Goal: Task Accomplishment & Management: Use online tool/utility

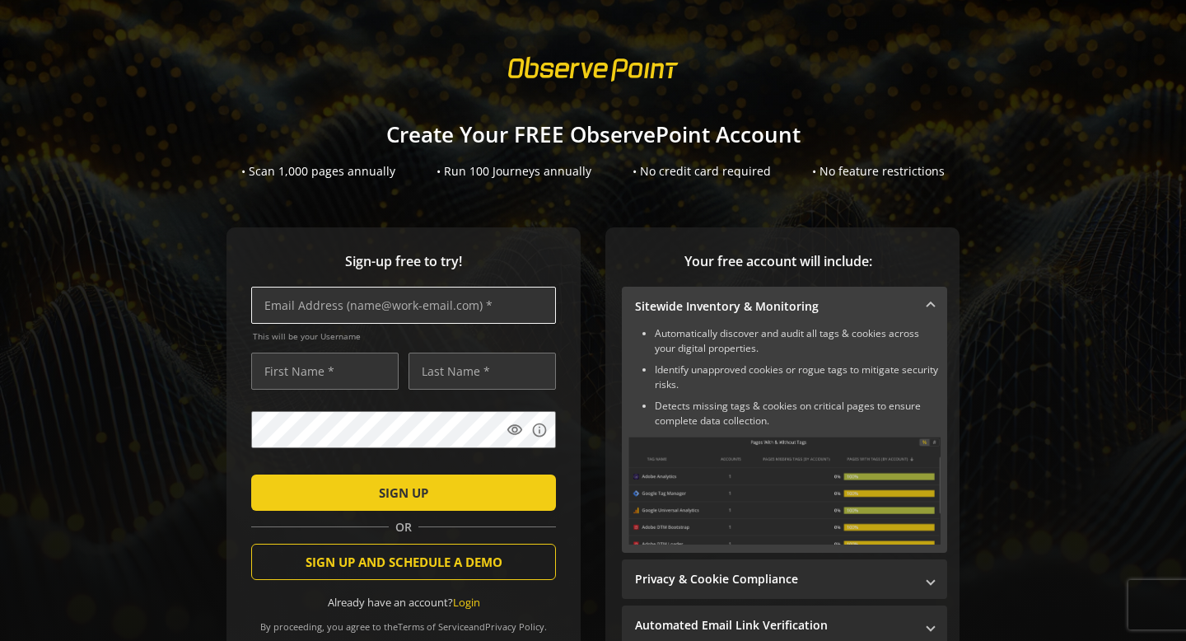
click at [440, 301] on input "text" at bounding box center [403, 305] width 305 height 37
type input "[PERSON_NAME][EMAIL_ADDRESS][DOMAIN_NAME]"
type input "[PERSON_NAME]"
type input "<"
type input "Mah"
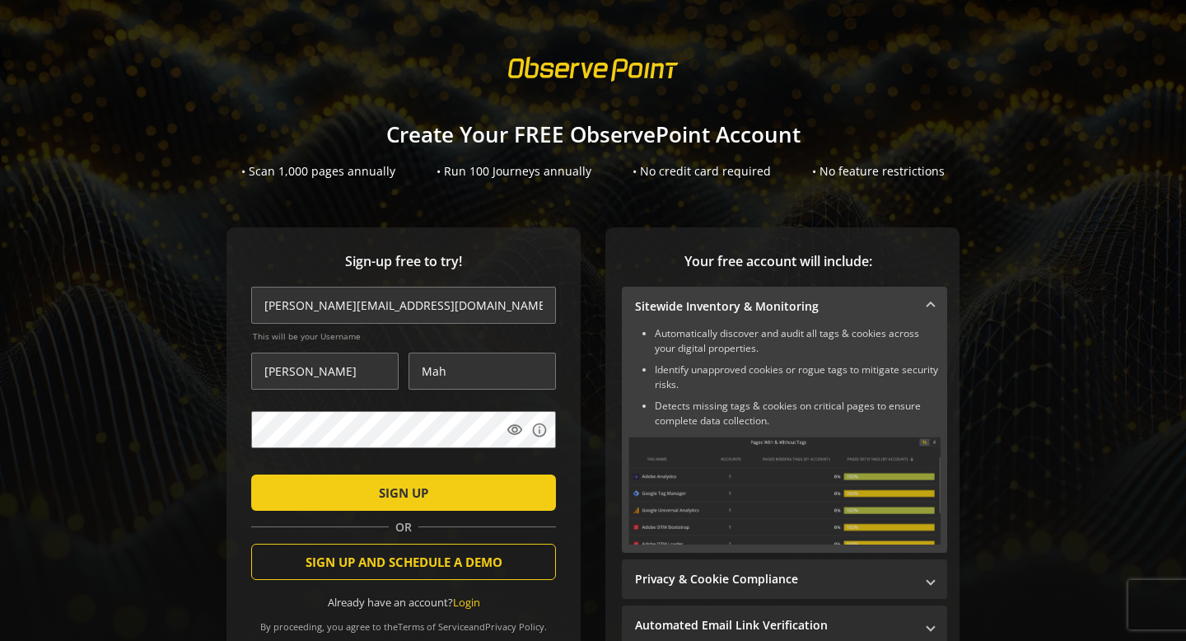
click at [280, 483] on span "submit" at bounding box center [403, 493] width 305 height 40
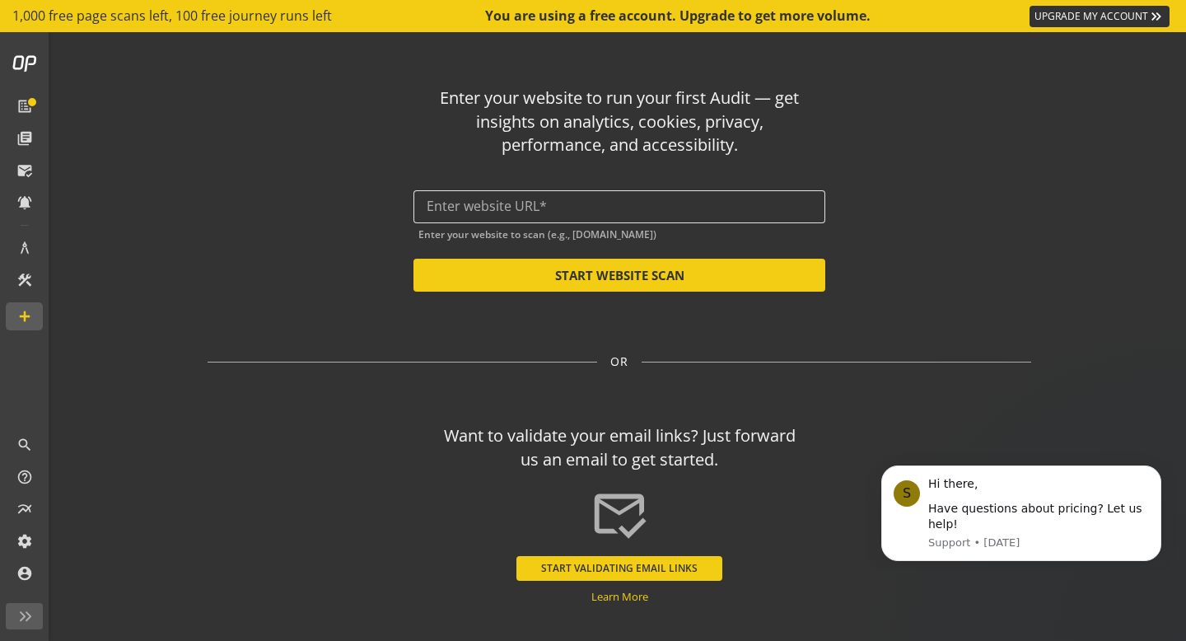
click at [608, 216] on div at bounding box center [619, 206] width 385 height 33
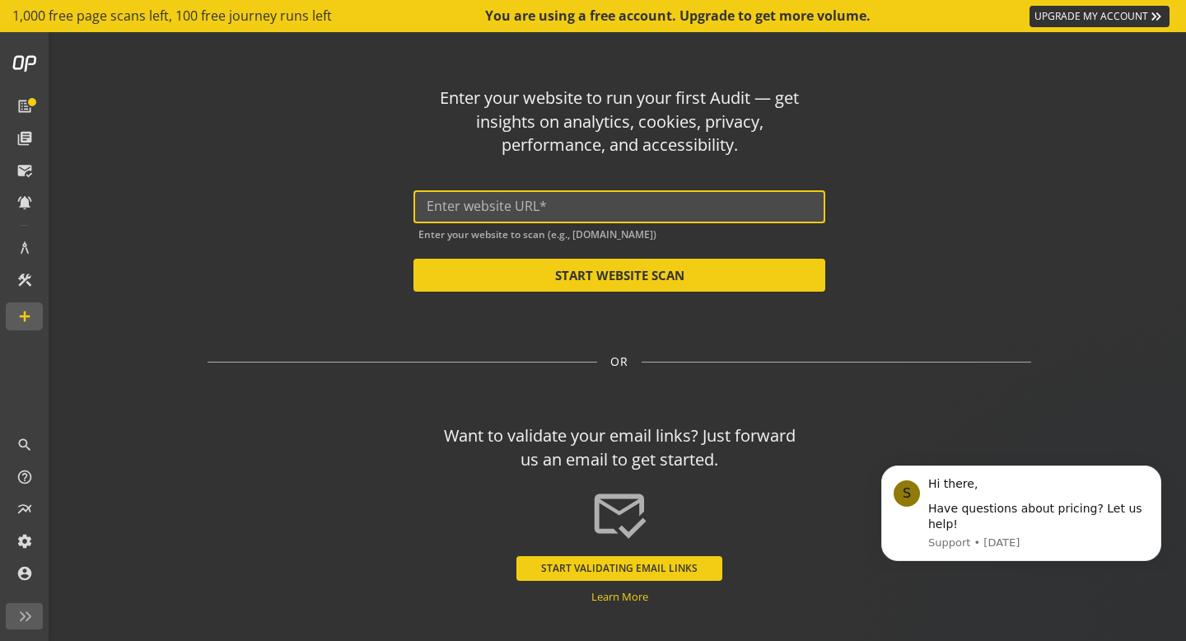
paste input "[URL][DOMAIN_NAME]"
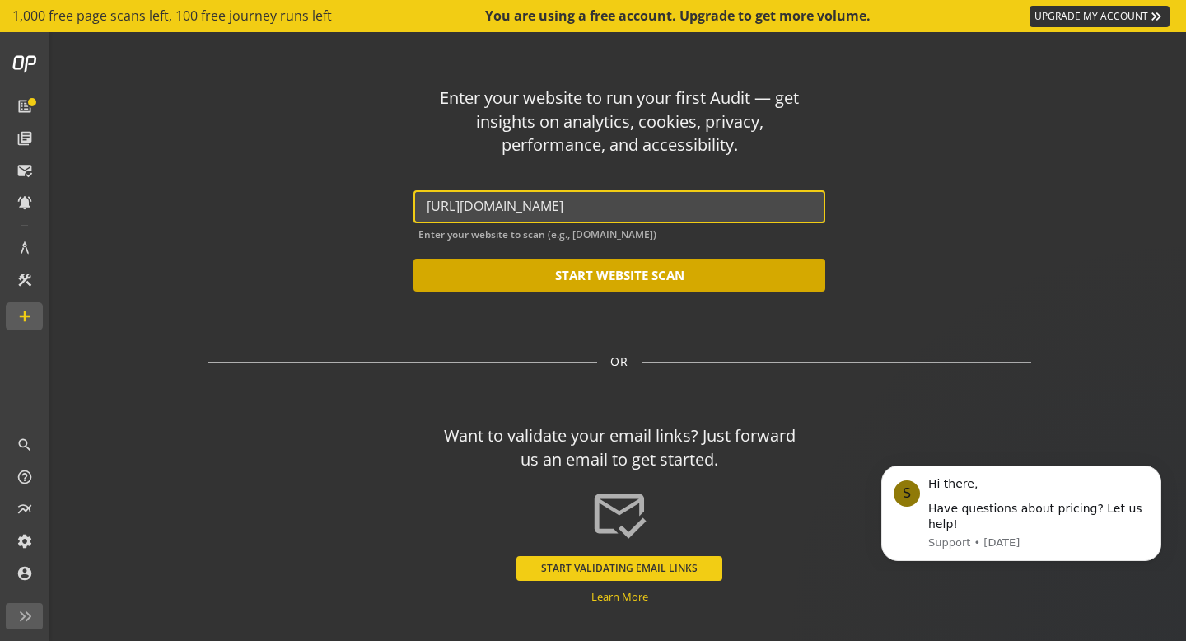
type input "[URL][DOMAIN_NAME]"
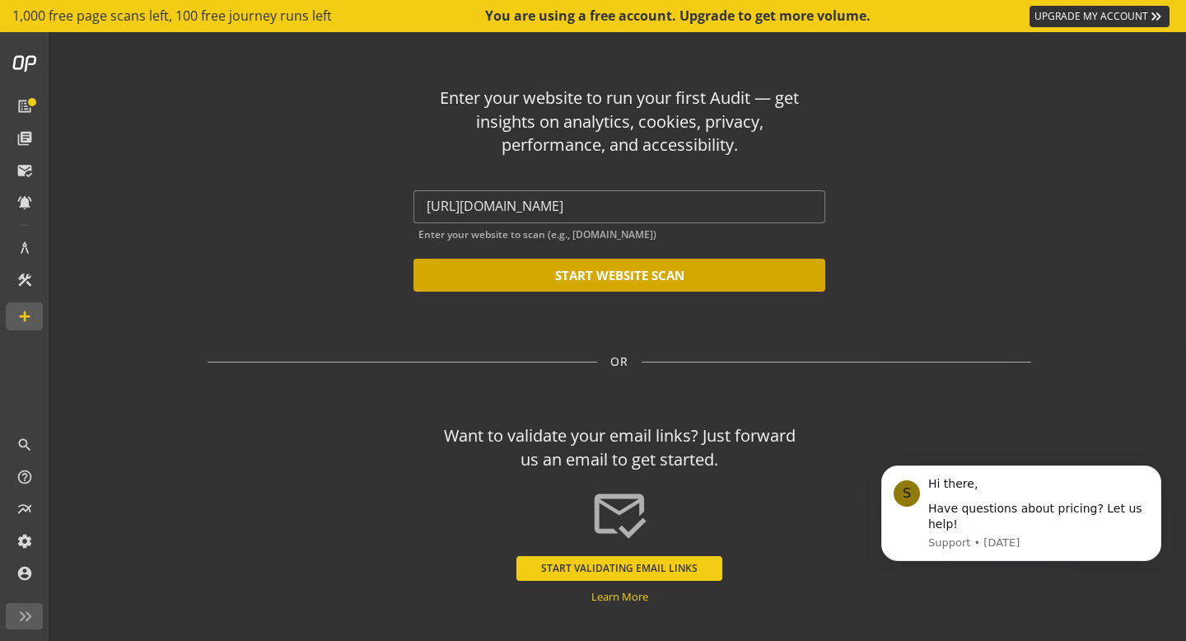
click at [659, 278] on button "START WEBSITE SCAN" at bounding box center [619, 275] width 412 height 33
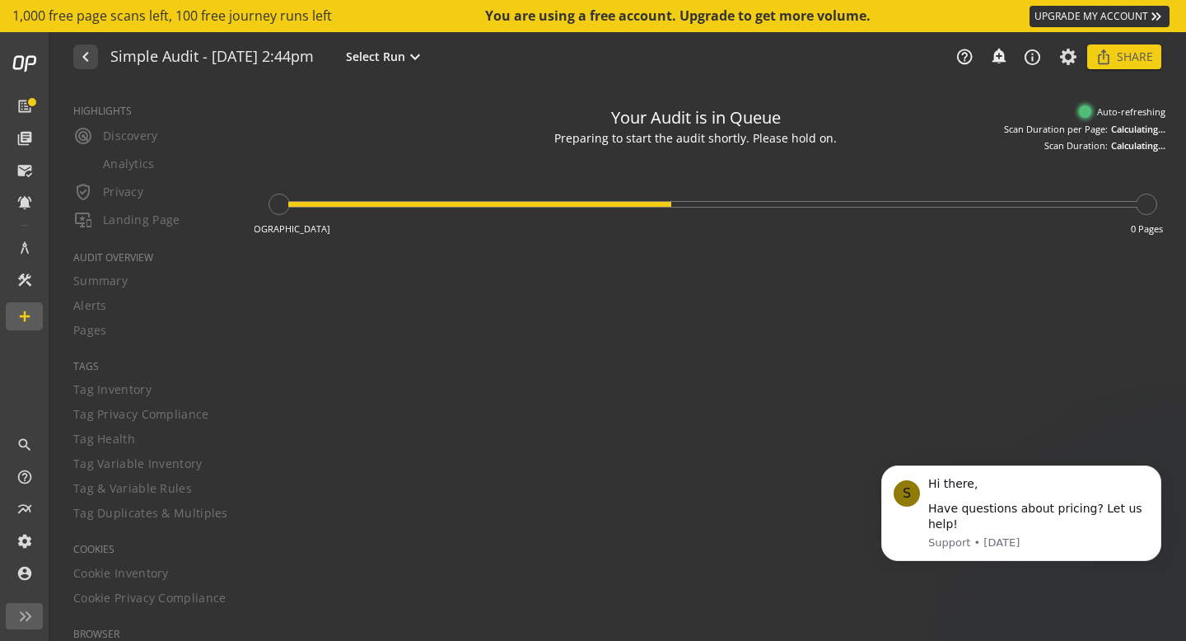
type textarea "Notes can include: -a description of what this audit is validating -changes in …"
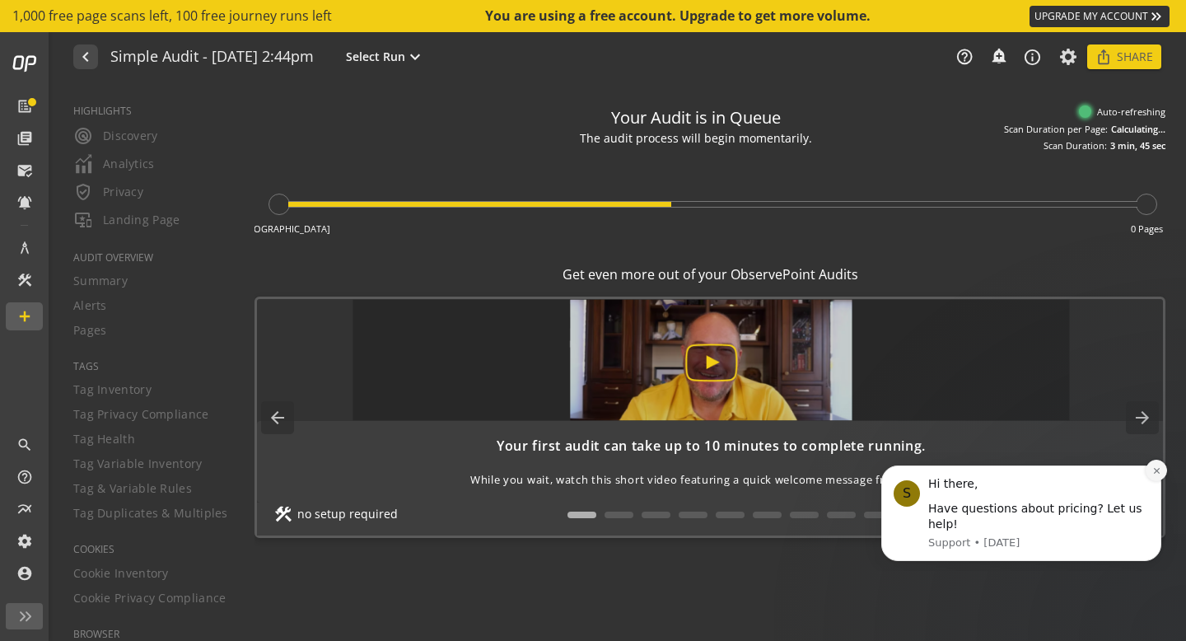
click at [1158, 471] on icon "Dismiss notification" at bounding box center [1156, 470] width 9 height 9
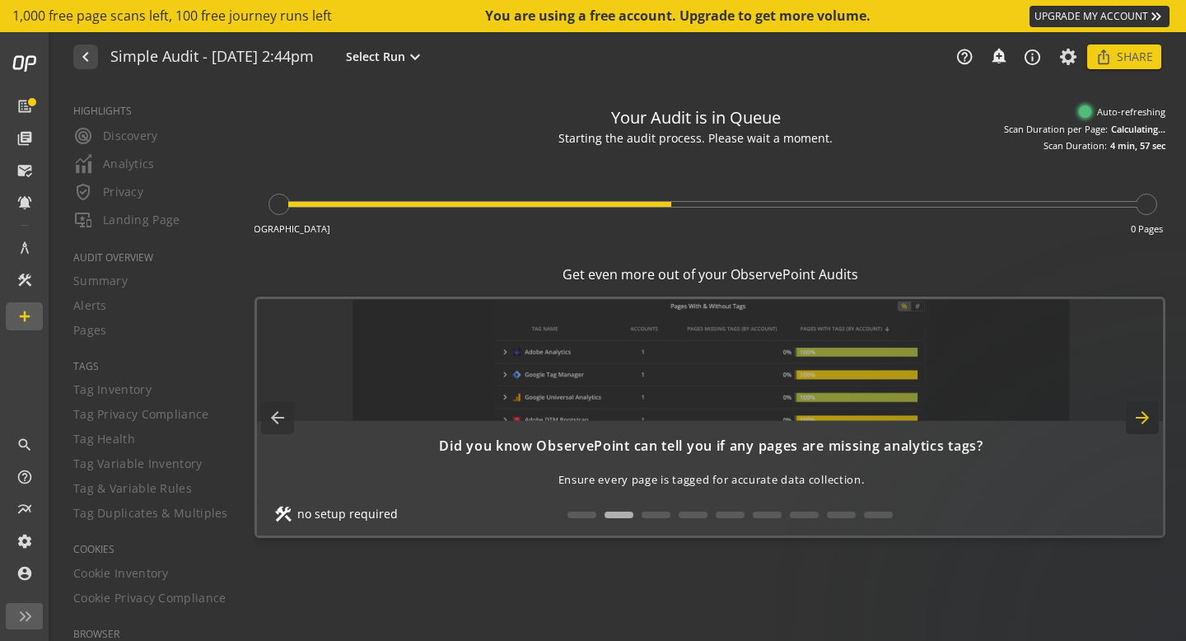
click at [1148, 422] on mat-icon "arrow_forward" at bounding box center [1142, 417] width 33 height 33
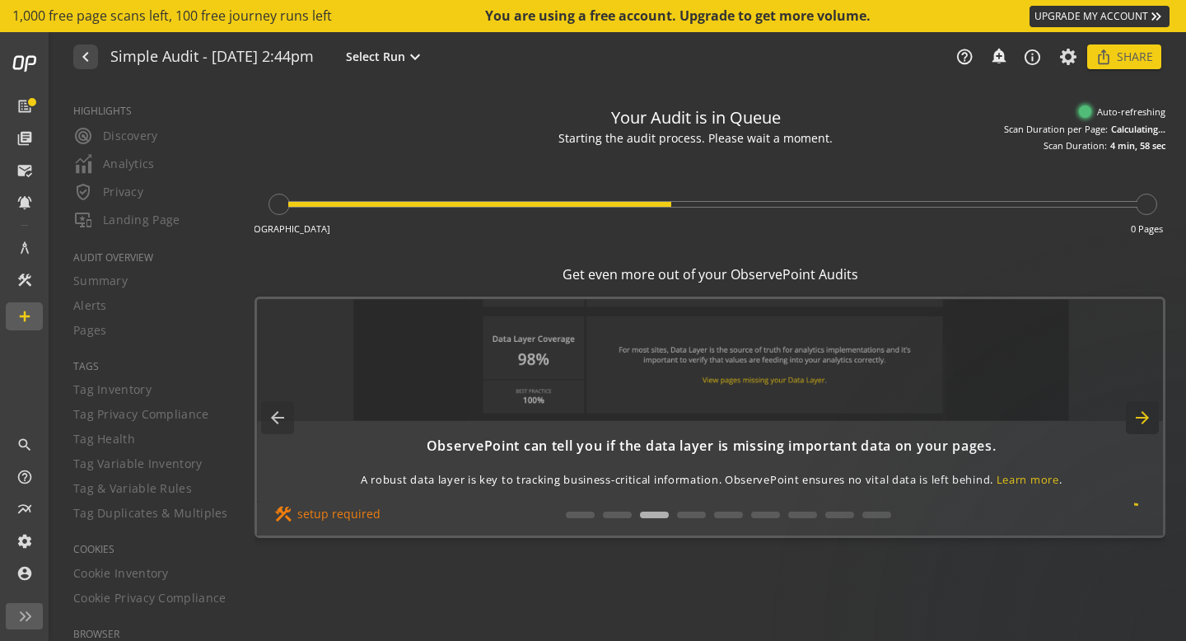
click at [1148, 422] on mat-icon "arrow_forward" at bounding box center [1142, 417] width 33 height 33
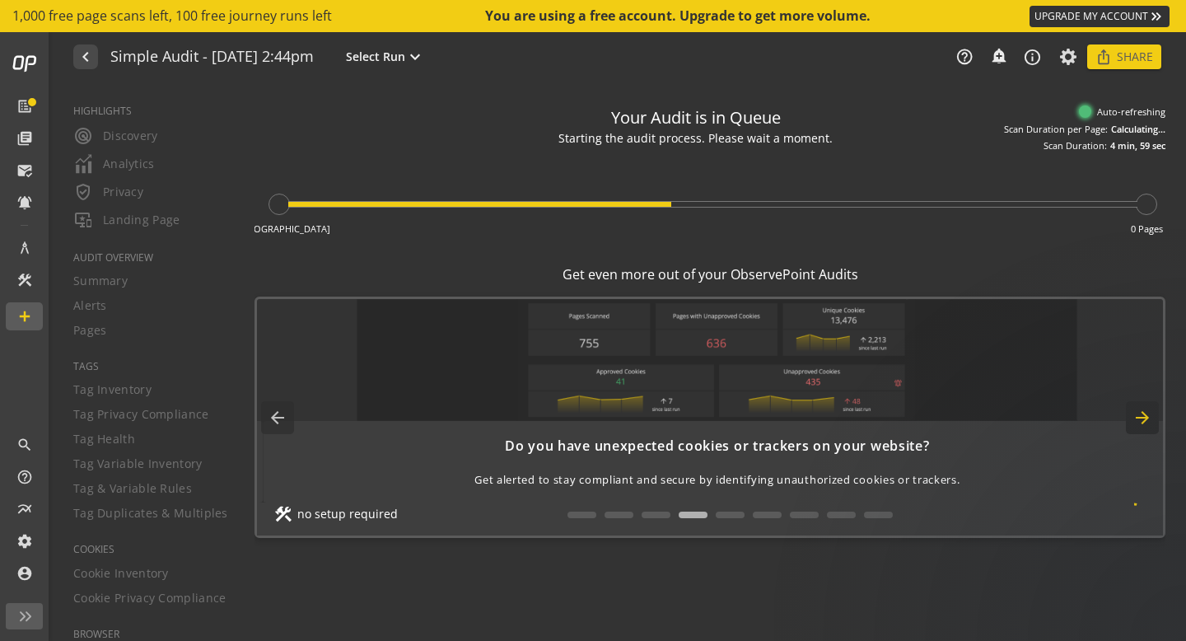
click at [1148, 422] on mat-icon "arrow_forward" at bounding box center [1142, 417] width 33 height 33
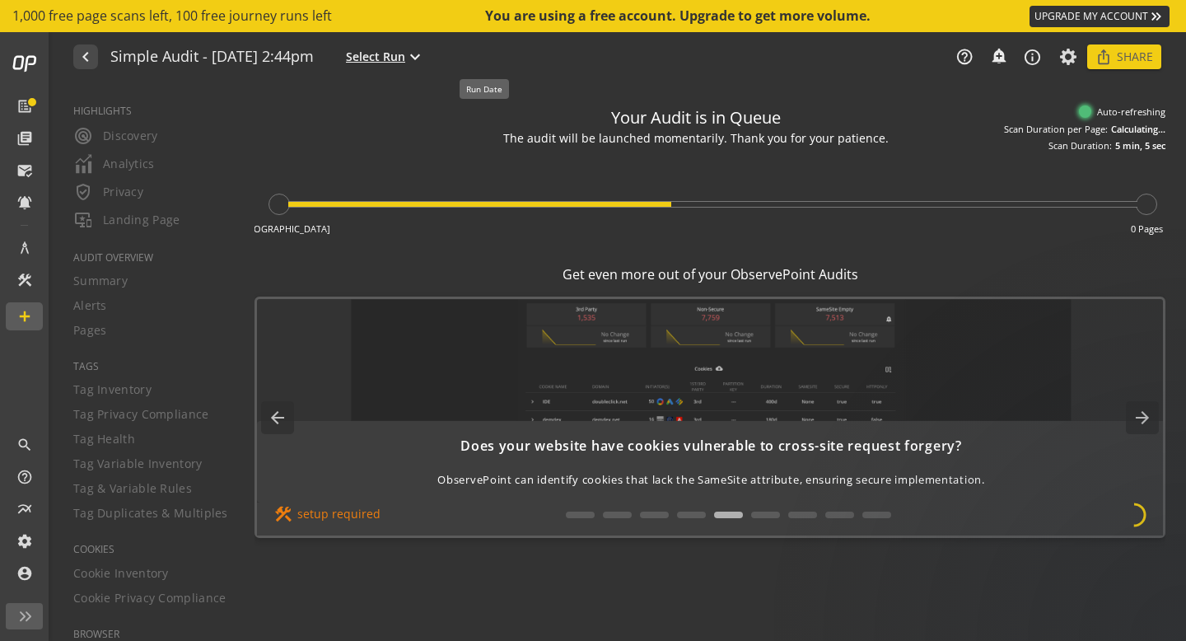
click at [405, 64] on span "Select Run" at bounding box center [375, 57] width 59 height 16
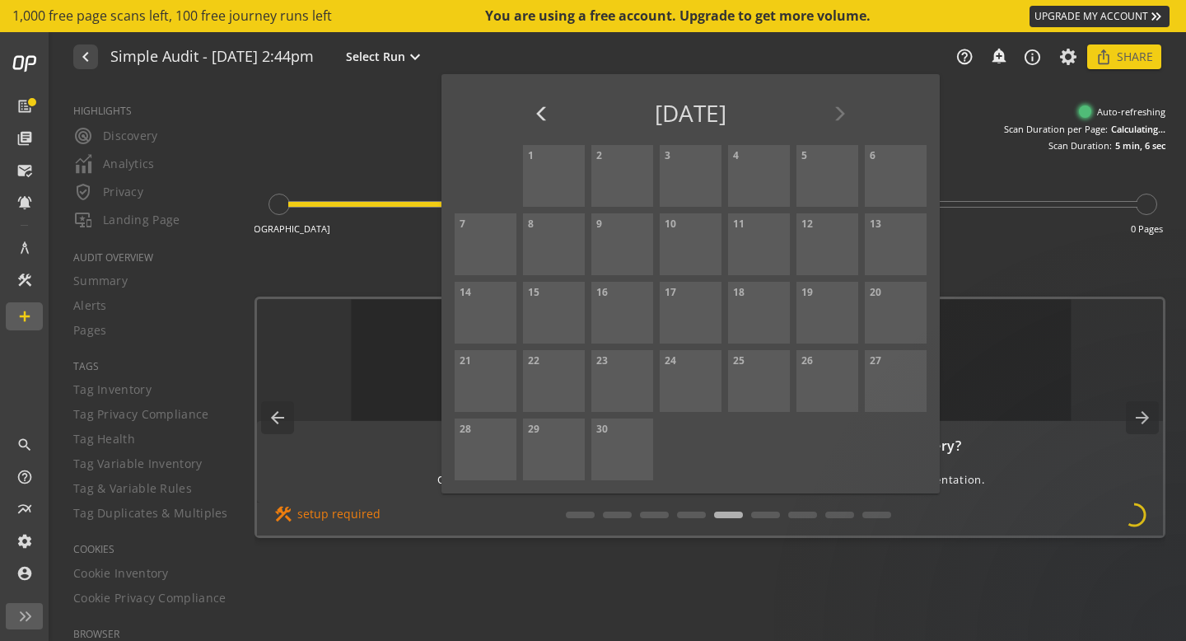
click at [342, 91] on div at bounding box center [593, 320] width 1186 height 641
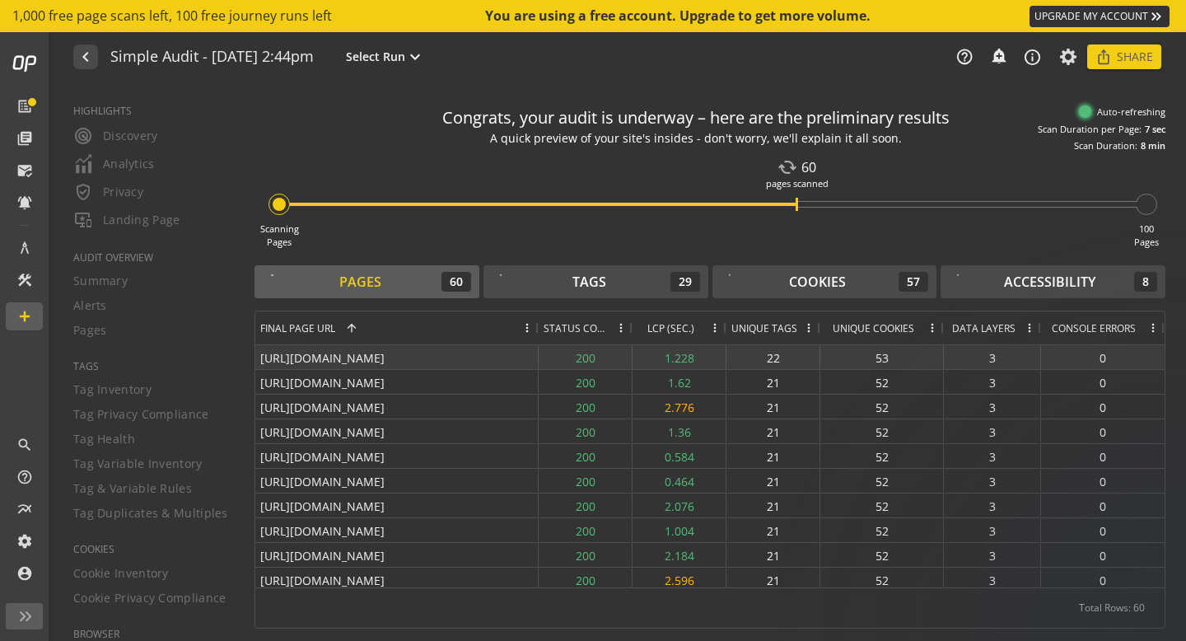
click at [779, 362] on div "22" at bounding box center [773, 357] width 94 height 24
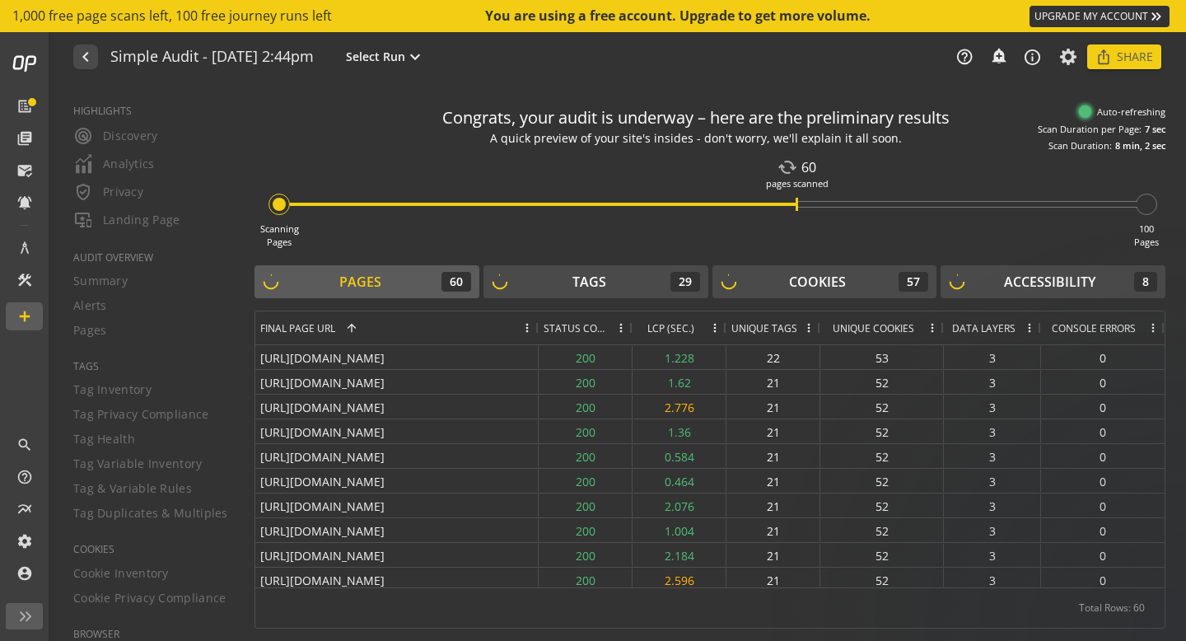
click at [809, 331] on span at bounding box center [808, 327] width 13 height 13
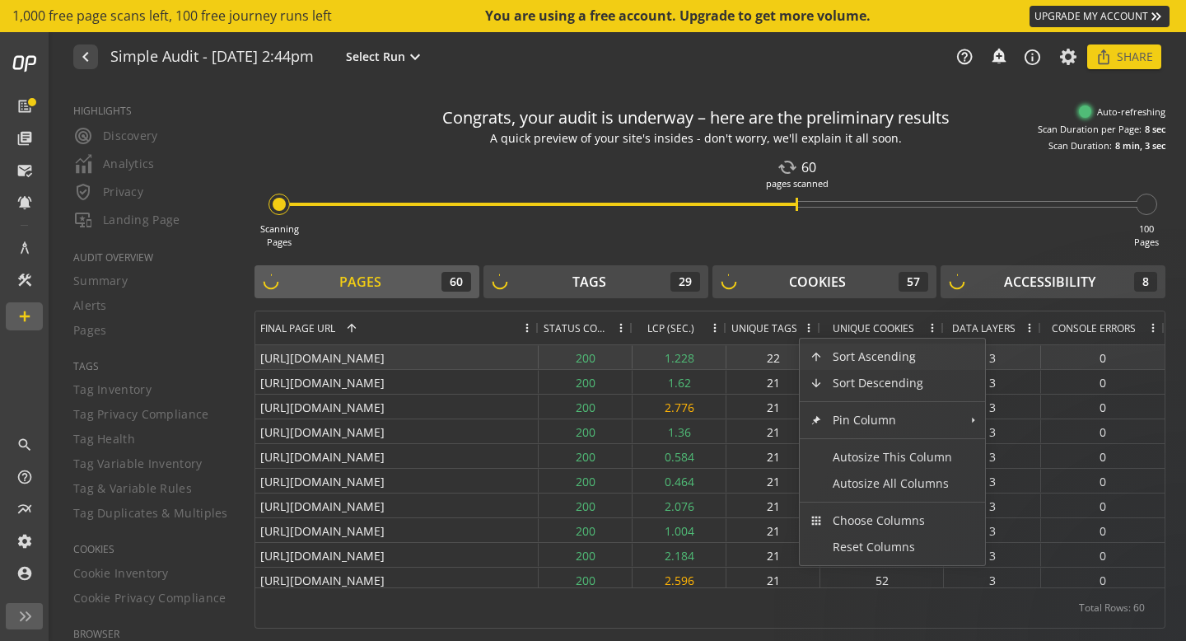
drag, startPoint x: 642, startPoint y: 355, endPoint x: 536, endPoint y: 357, distance: 106.3
click at [638, 355] on div "1.228" at bounding box center [680, 357] width 94 height 24
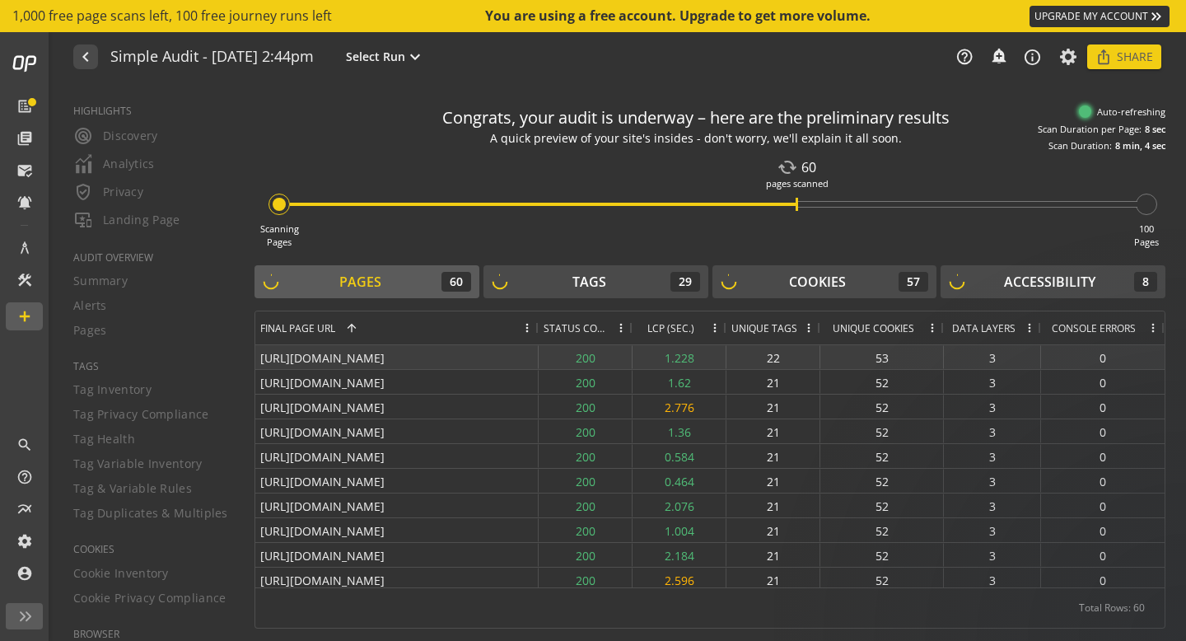
click at [385, 361] on div "[URL][DOMAIN_NAME]" at bounding box center [396, 357] width 283 height 24
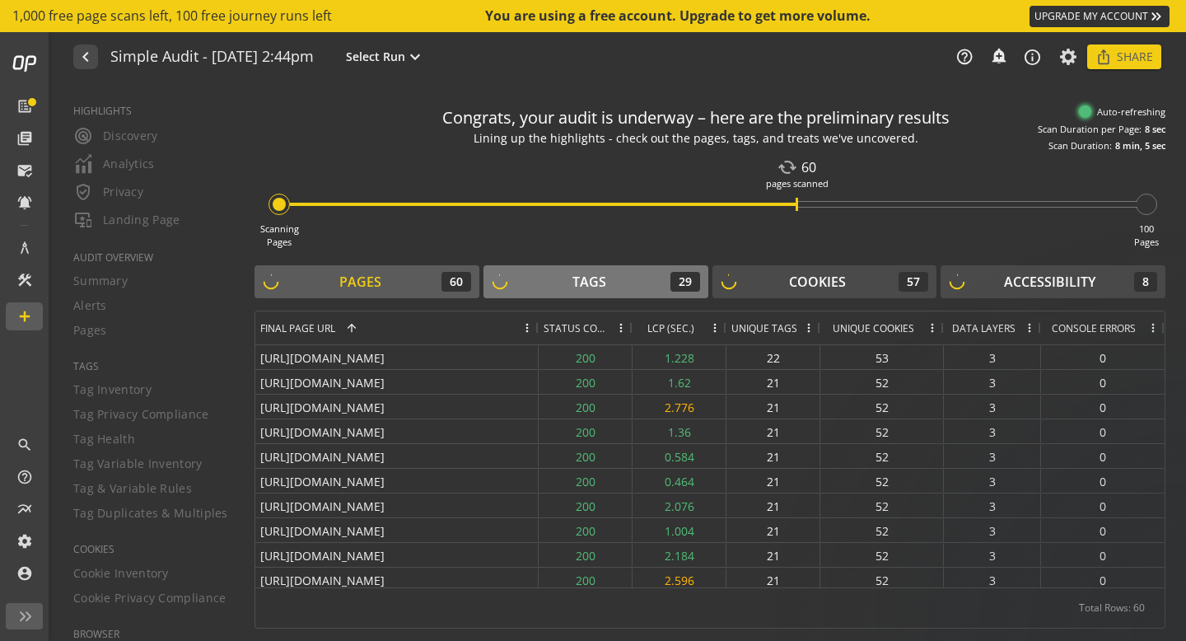
click at [573, 281] on div "Tags" at bounding box center [589, 282] width 34 height 19
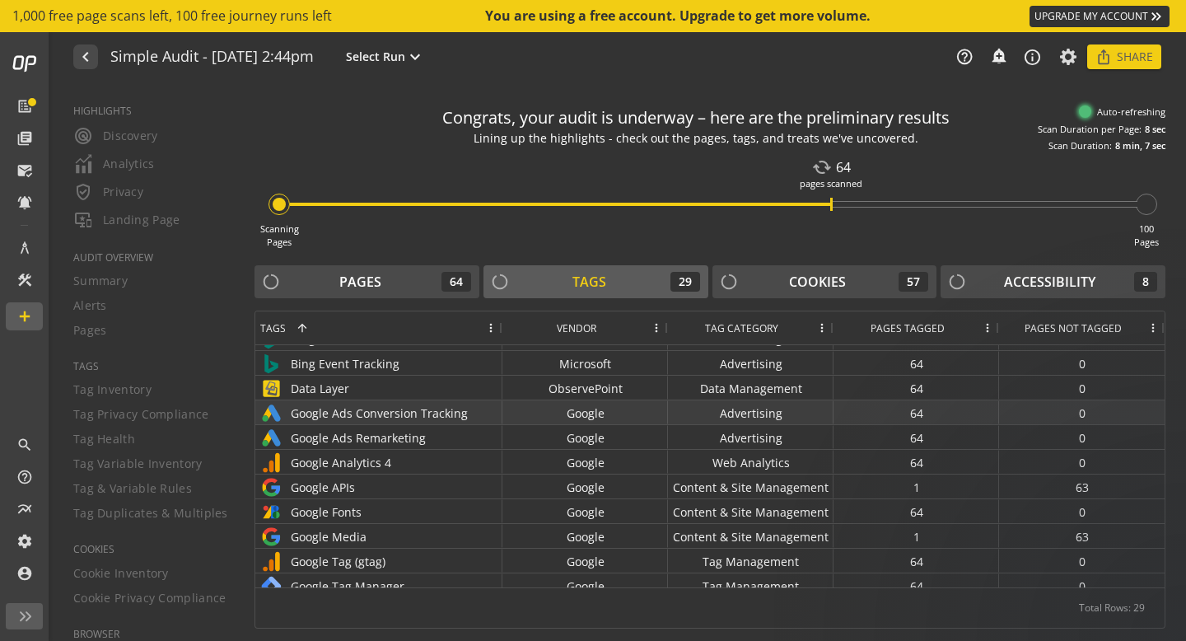
scroll to position [47, 0]
click at [904, 416] on div "64" at bounding box center [917, 409] width 166 height 24
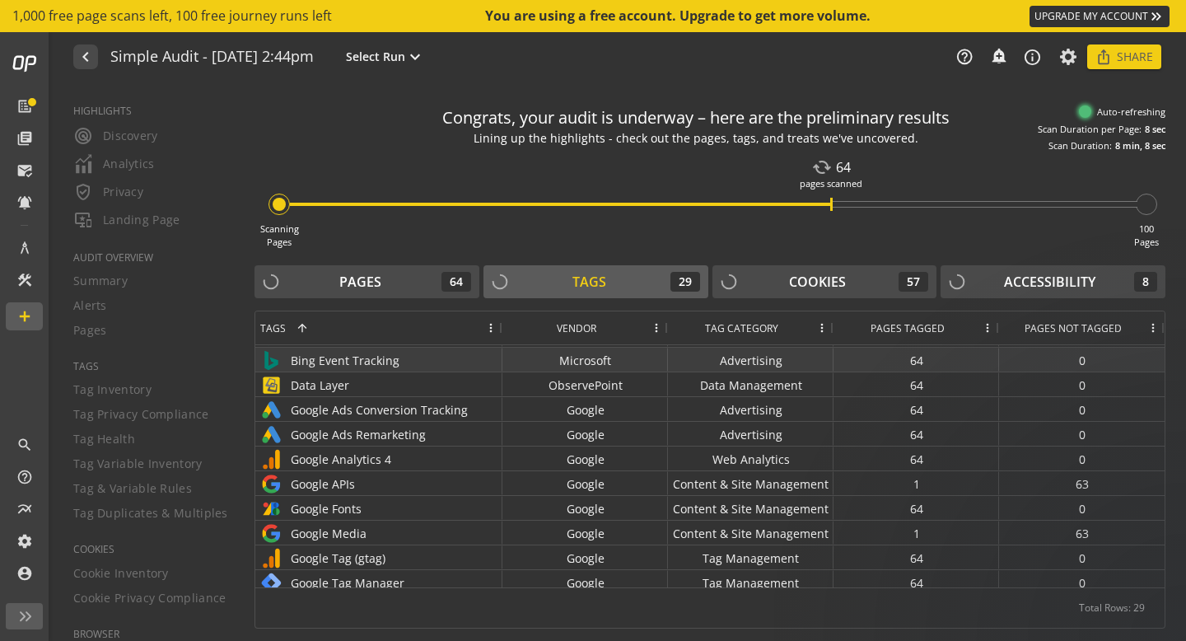
scroll to position [0, 0]
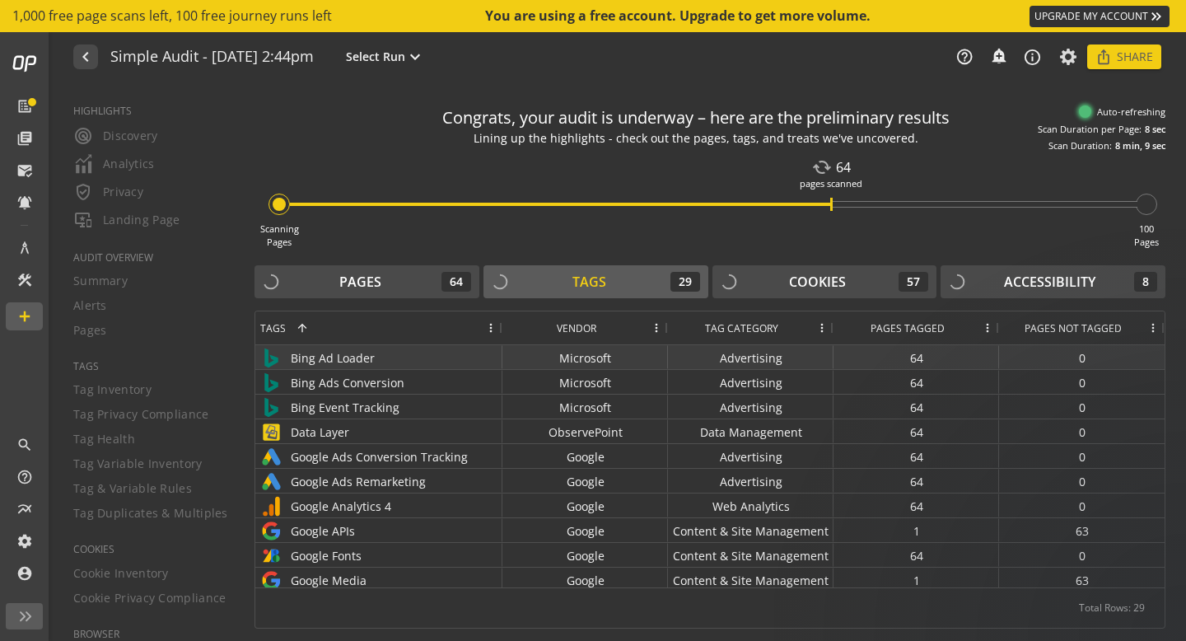
drag, startPoint x: 895, startPoint y: 363, endPoint x: 923, endPoint y: 361, distance: 28.1
click at [901, 363] on div "64" at bounding box center [917, 357] width 166 height 24
click at [919, 357] on div "64" at bounding box center [917, 357] width 166 height 24
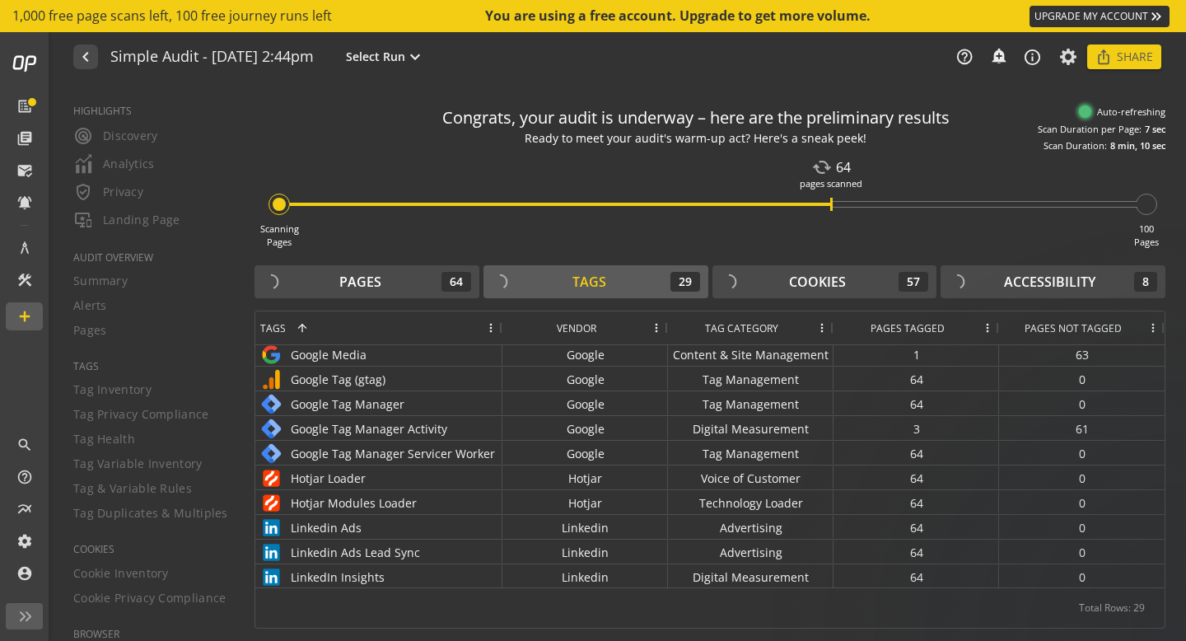
scroll to position [474, 0]
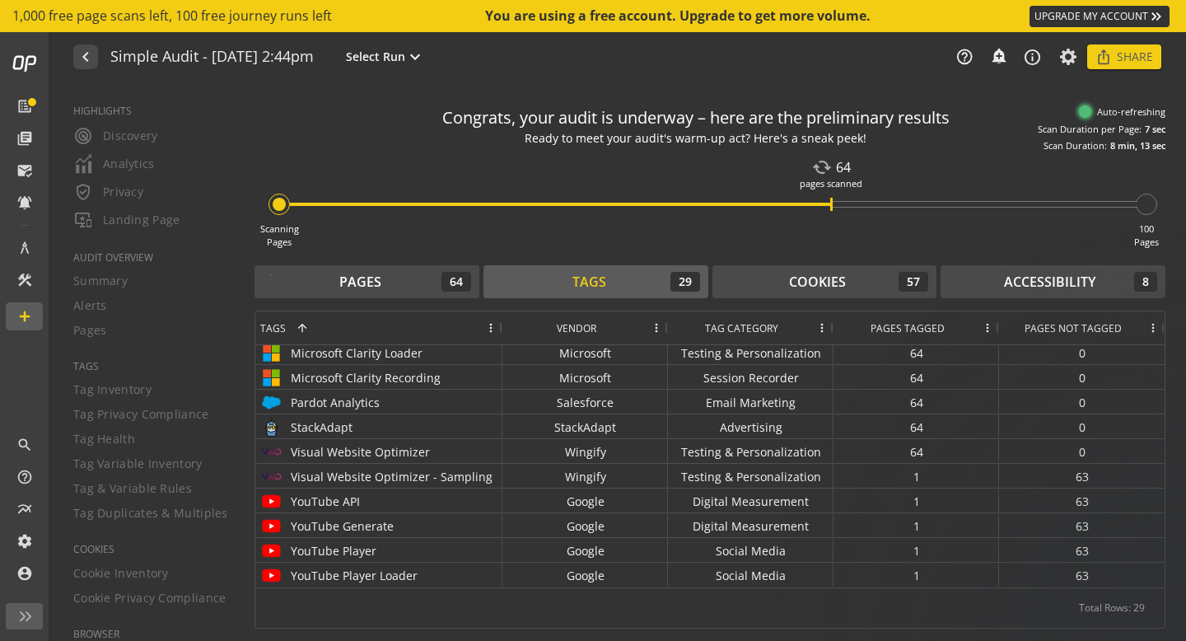
click at [988, 330] on span at bounding box center [987, 327] width 13 height 13
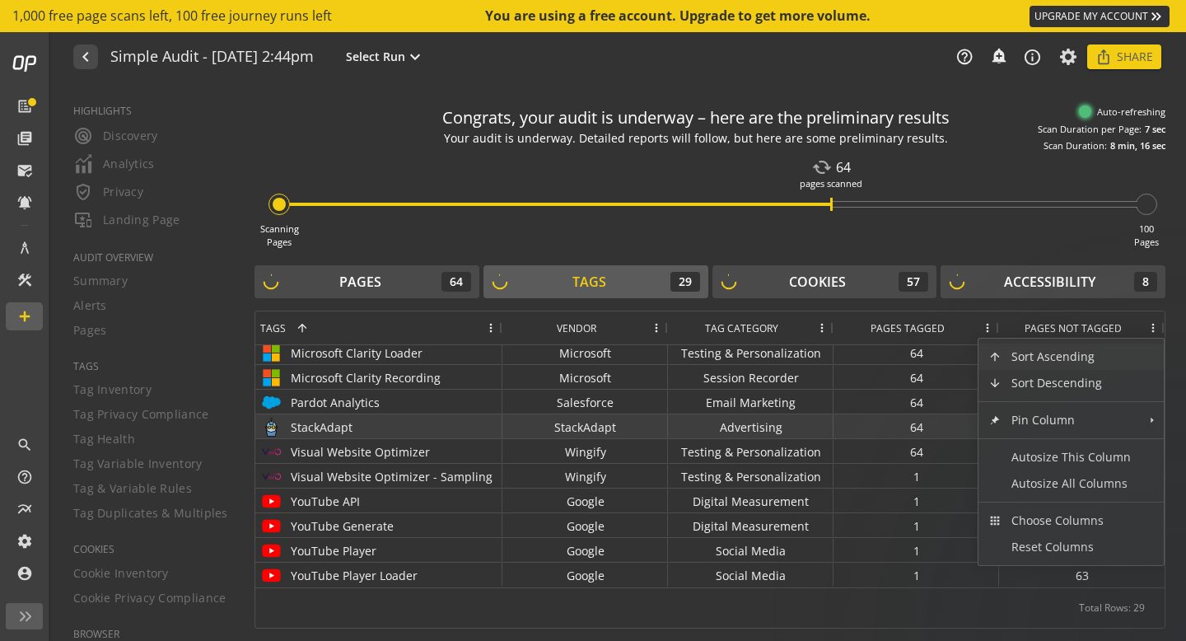
click at [900, 428] on div "64" at bounding box center [917, 426] width 166 height 24
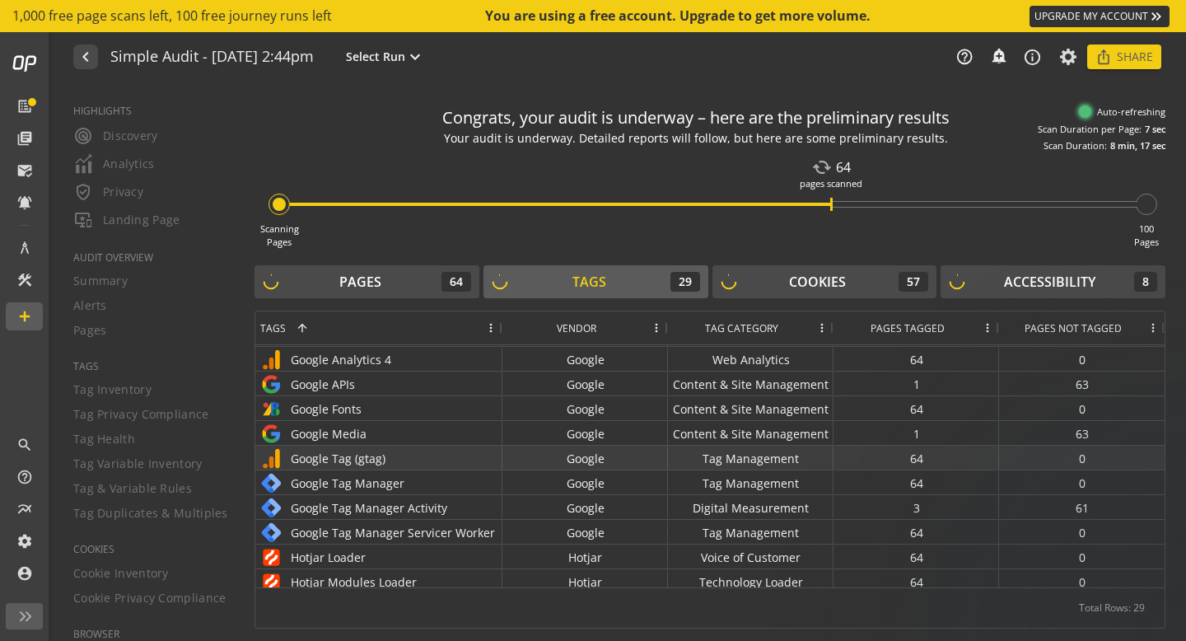
scroll to position [0, 0]
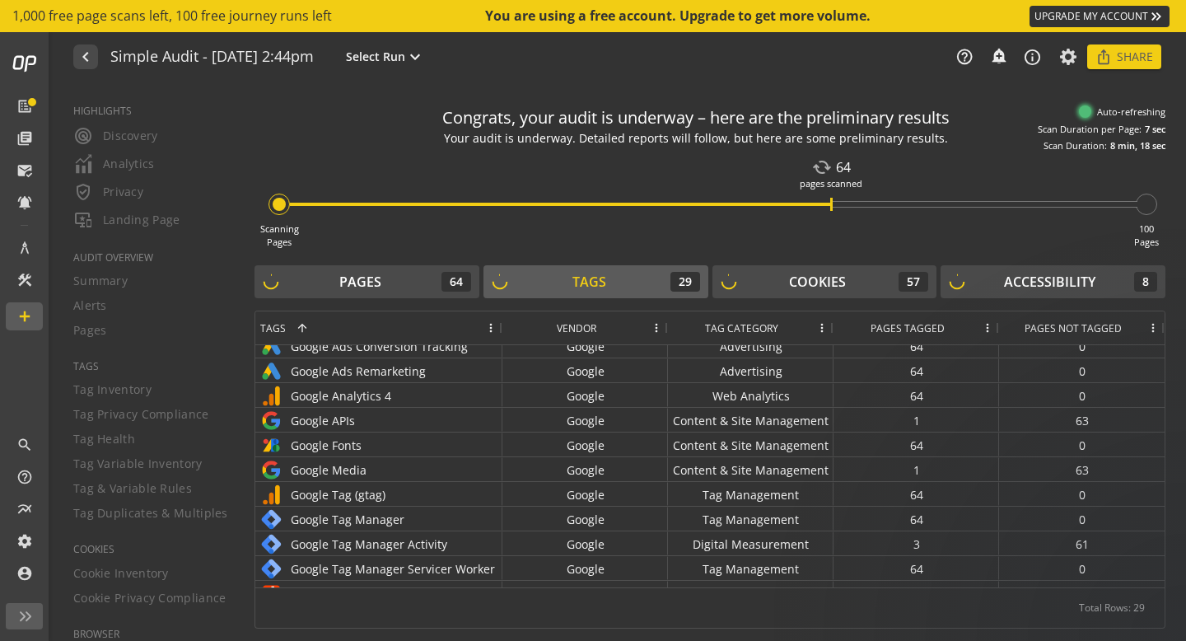
click at [119, 408] on div "HIGHLIGHTS radar Discovery Analytics verified_user Privacy important_devices La…" at bounding box center [143, 363] width 181 height 556
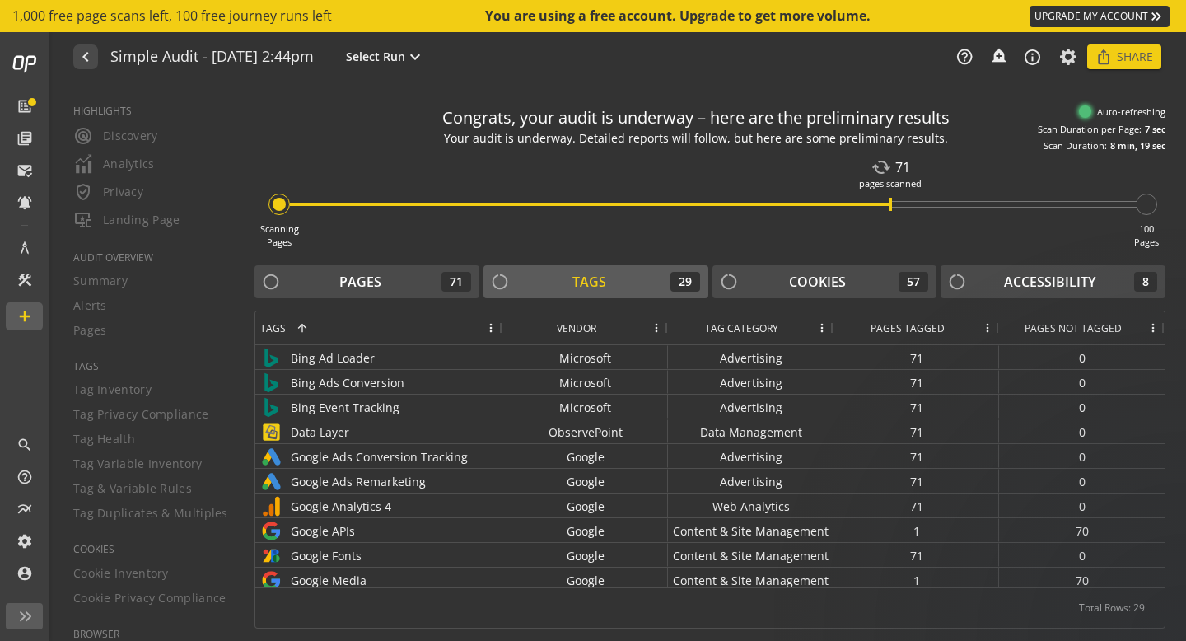
click at [124, 141] on div "HIGHLIGHTS radar Discovery Analytics verified_user Privacy important_devices La…" at bounding box center [143, 363] width 181 height 556
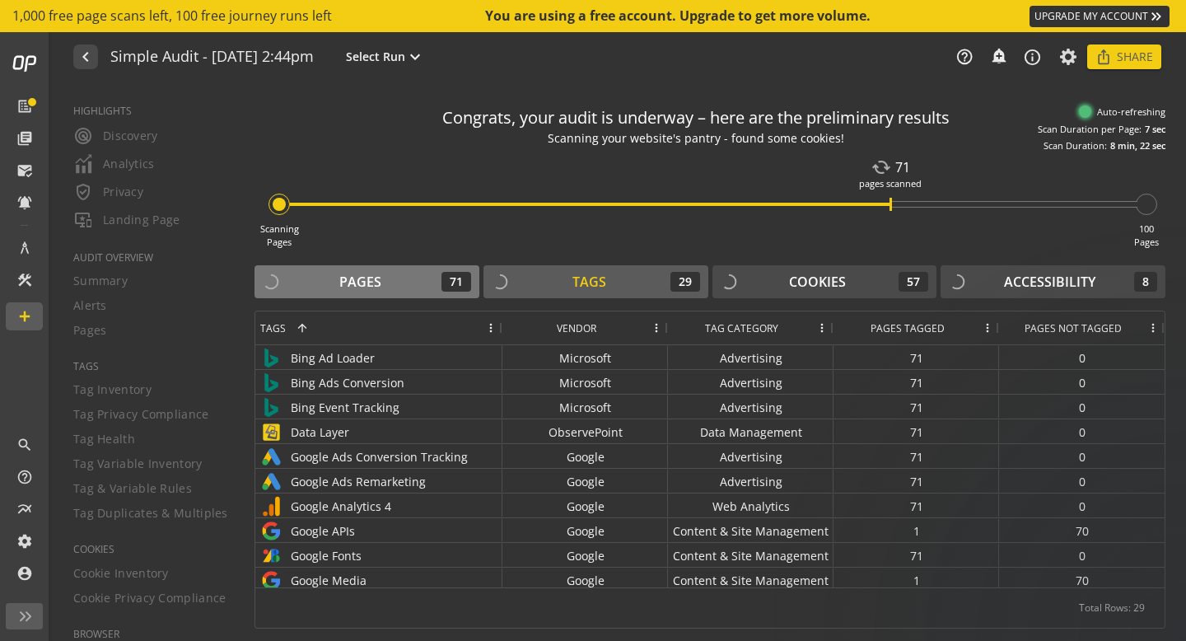
click at [395, 292] on button "Pages 71" at bounding box center [367, 281] width 225 height 33
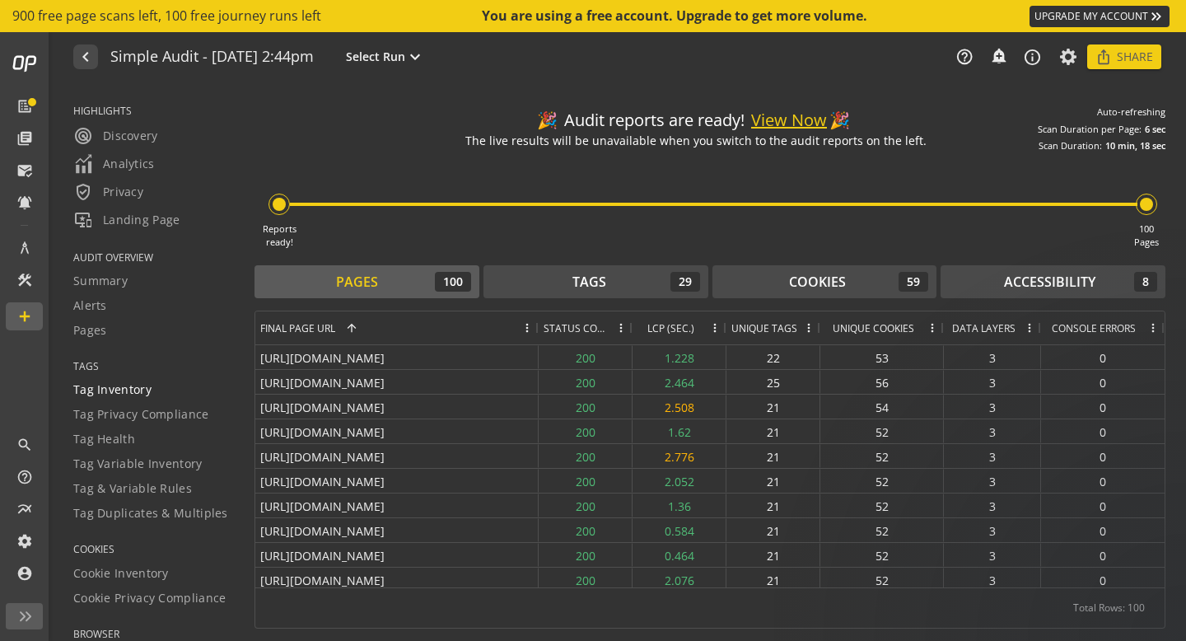
click at [153, 392] on div "Tag Inventory" at bounding box center [153, 389] width 161 height 16
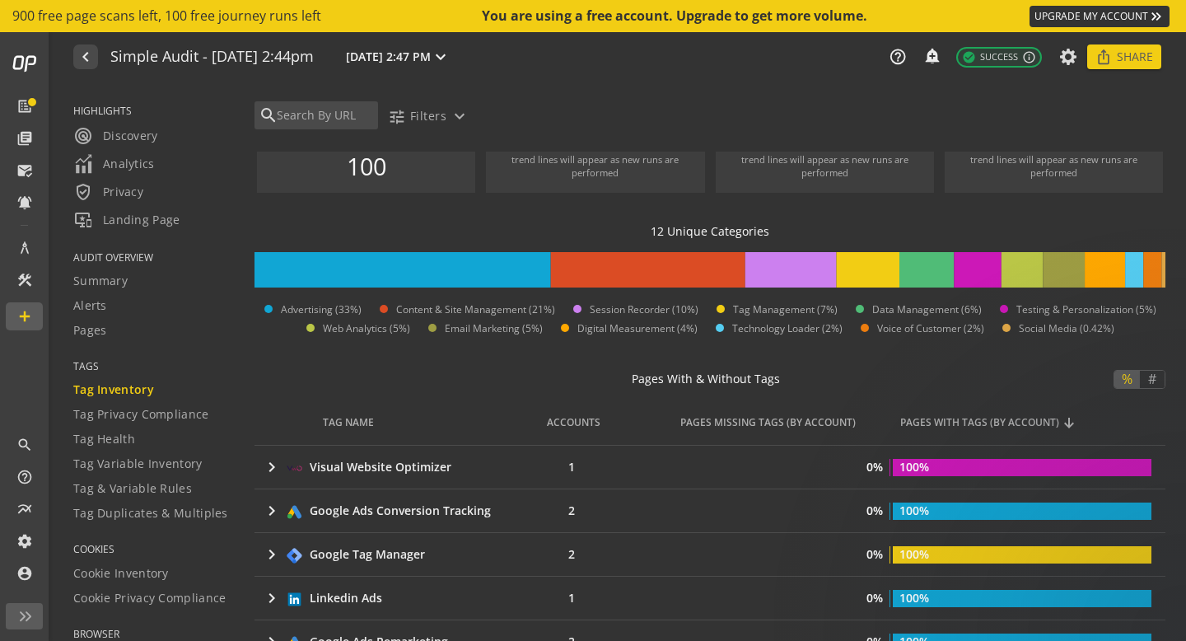
scroll to position [234, 0]
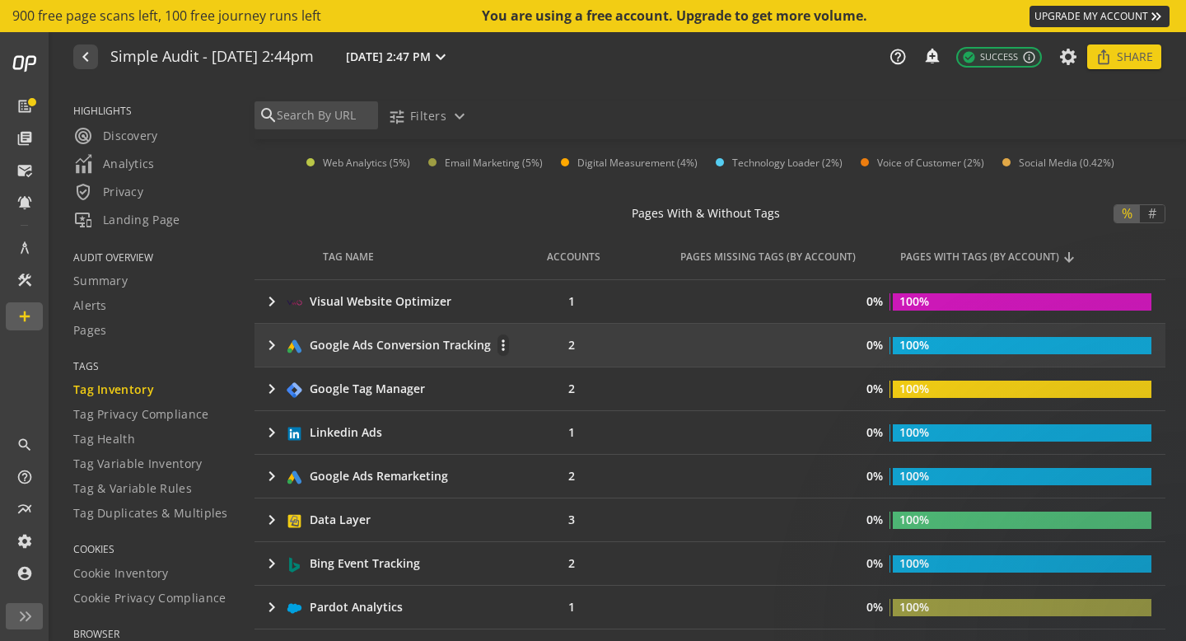
click at [259, 345] on td "keyboard_arrow_right Google Ads Conversion Tracking more_vert" at bounding box center [396, 345] width 283 height 43
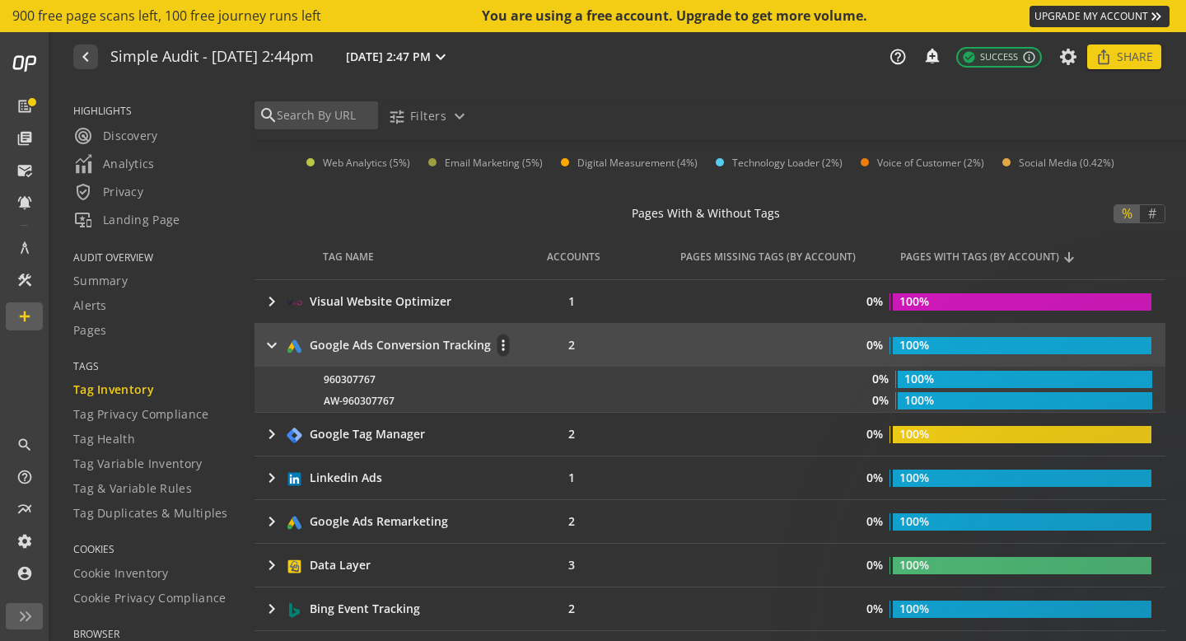
click at [258, 347] on td "keyboard_arrow_right Google Ads Conversion Tracking more_vert" at bounding box center [396, 345] width 283 height 43
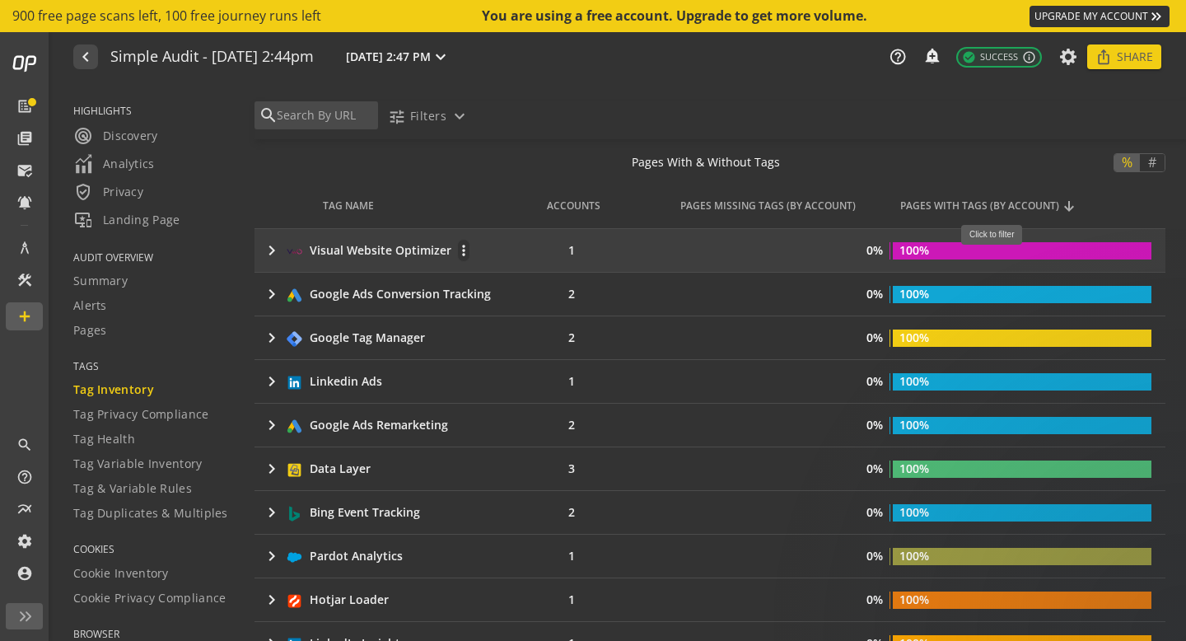
click at [996, 255] on rect at bounding box center [1022, 250] width 259 height 17
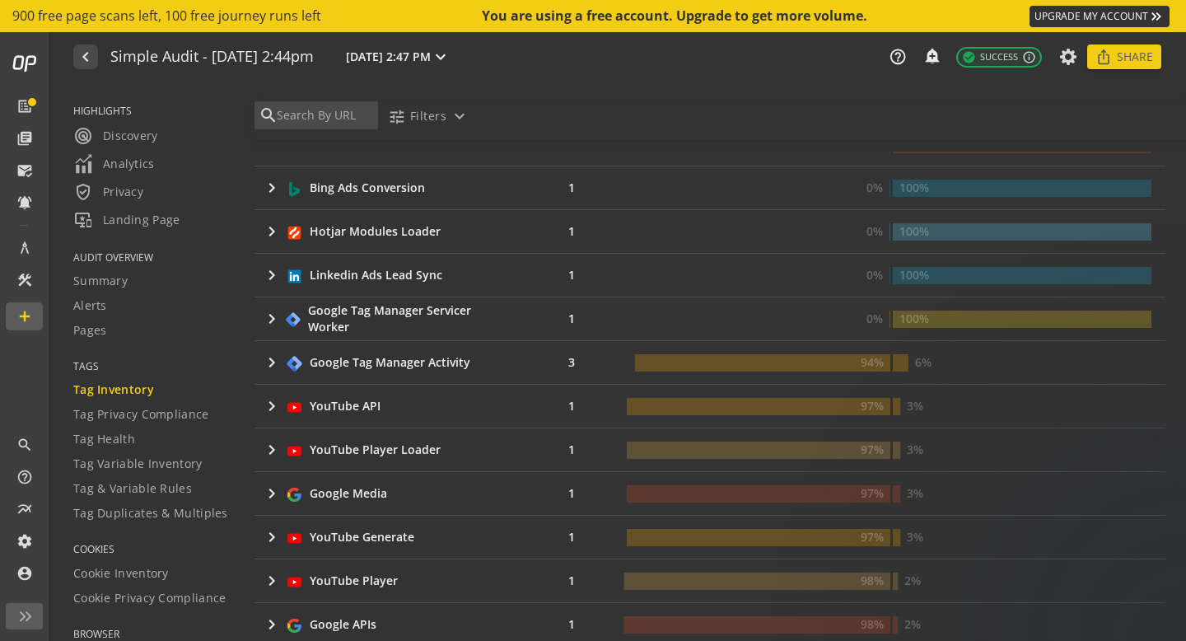
scroll to position [1036, 0]
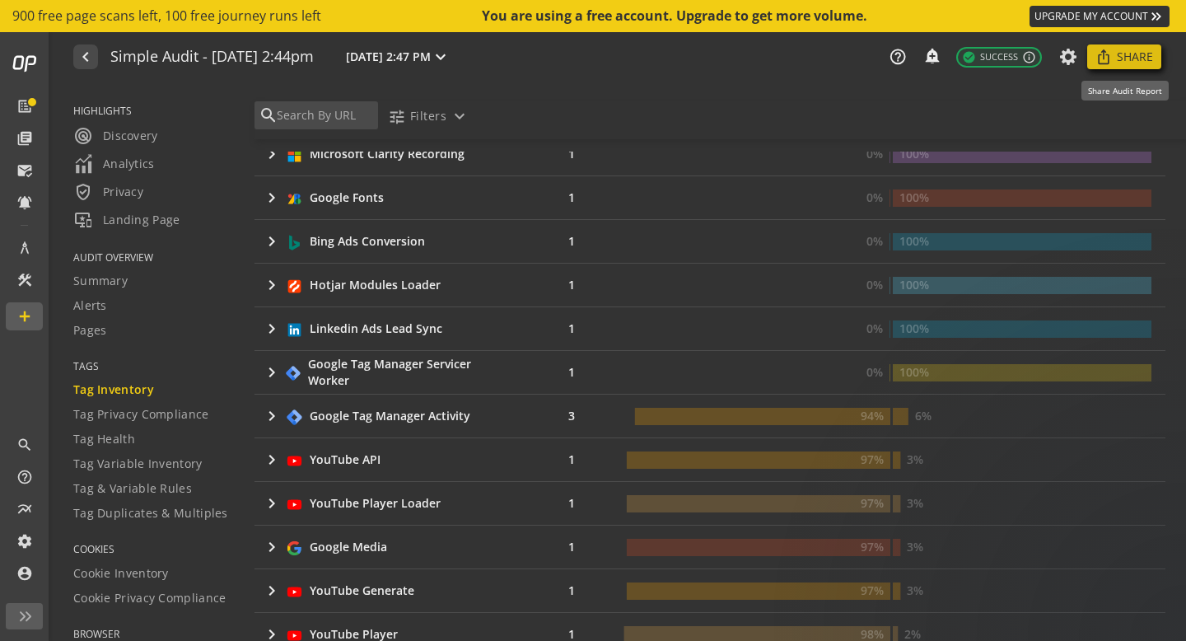
click at [1128, 60] on span "Share" at bounding box center [1135, 57] width 36 height 30
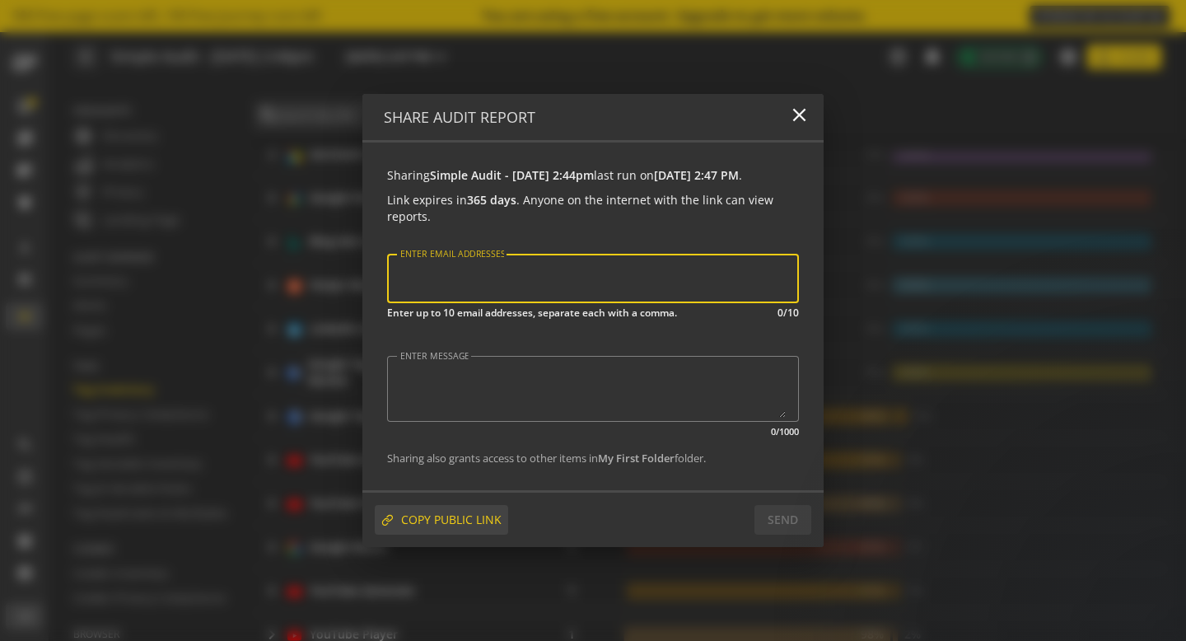
click at [437, 527] on span "COPY PUBLIC LINK" at bounding box center [451, 520] width 100 height 30
